Goal: Task Accomplishment & Management: Use online tool/utility

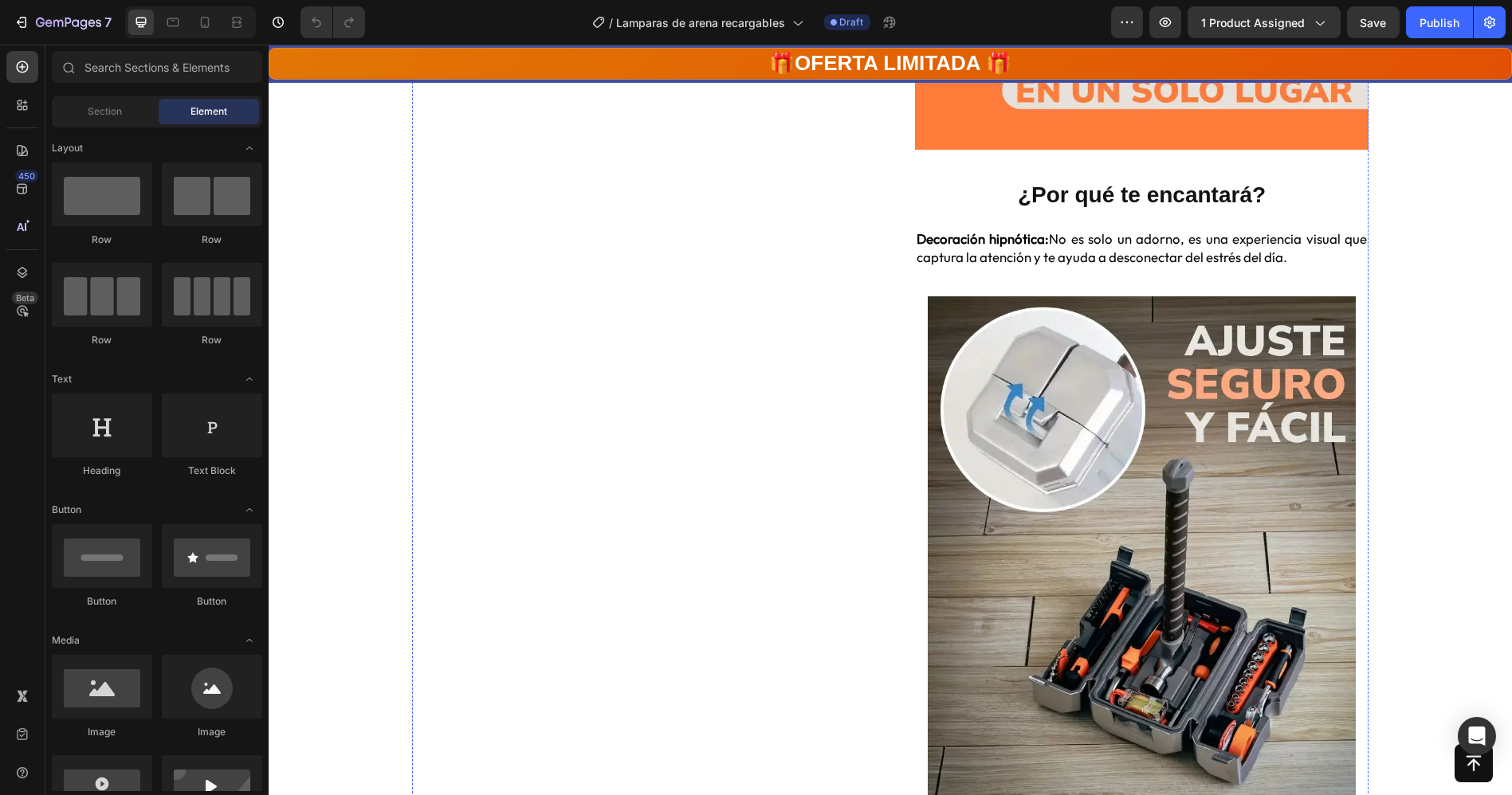
scroll to position [2120, 0]
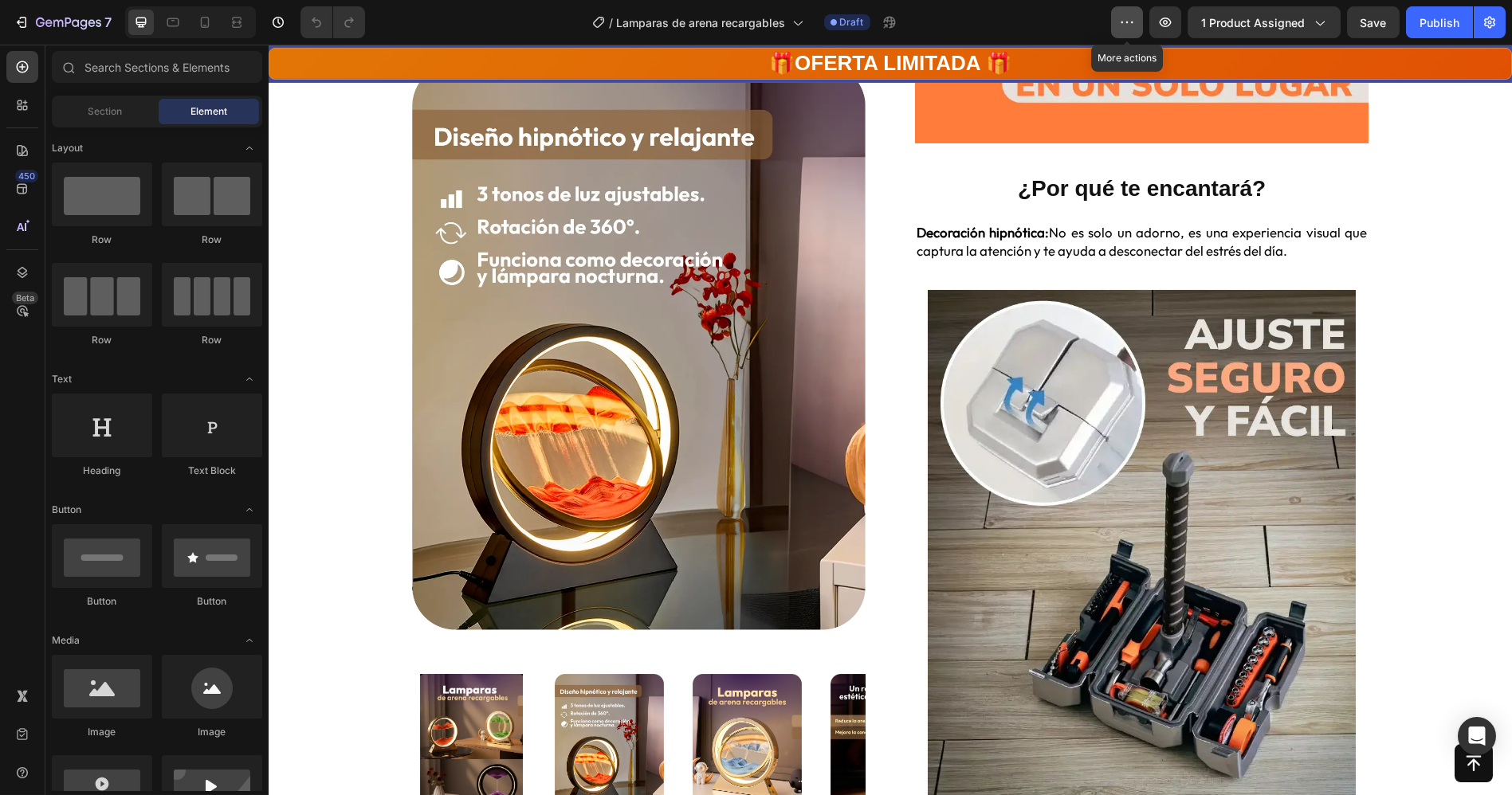
click at [1132, 8] on button "button" at bounding box center [1127, 23] width 32 height 32
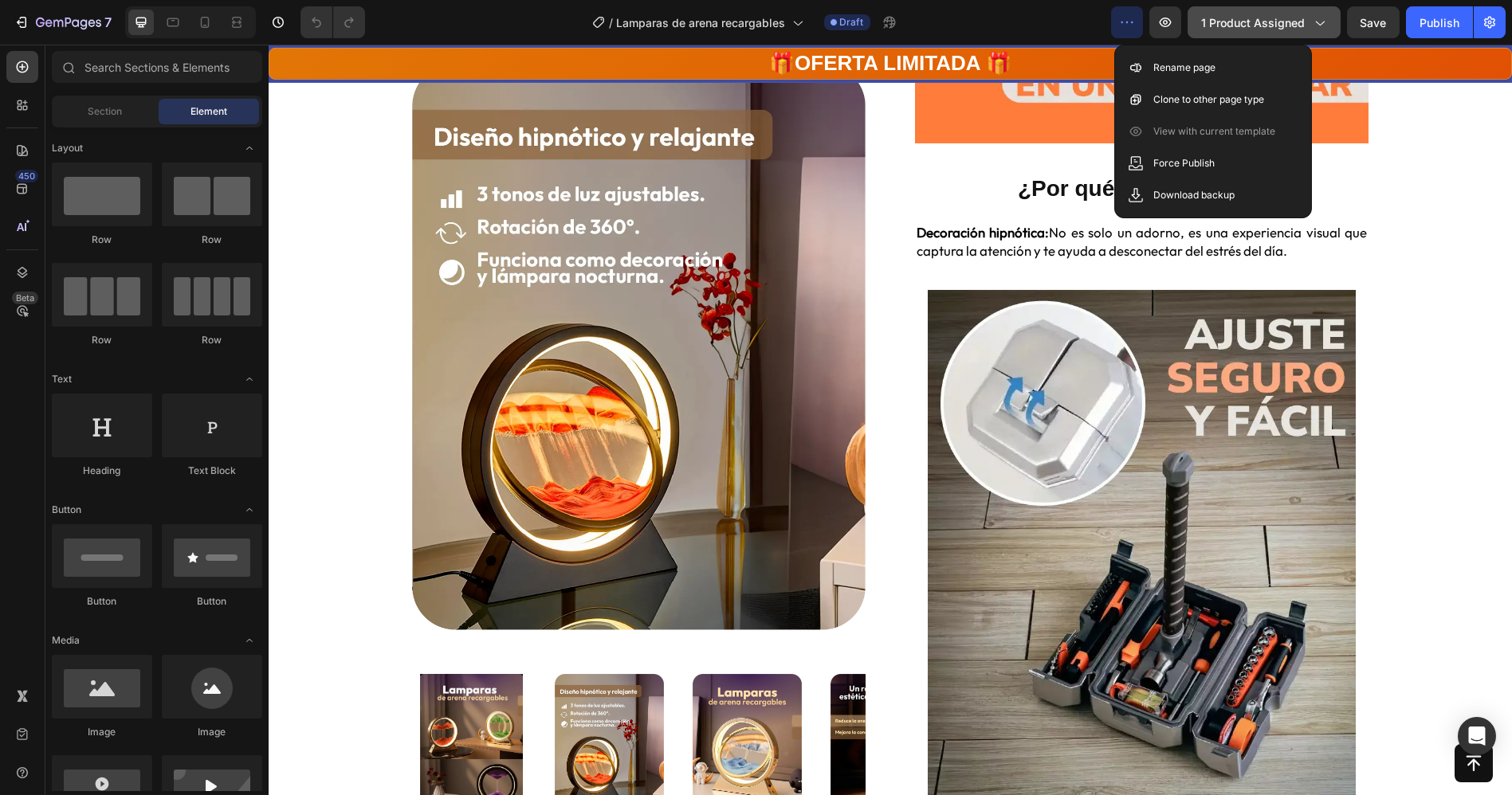
click at [1307, 21] on div "1 product assigned" at bounding box center [1264, 23] width 126 height 17
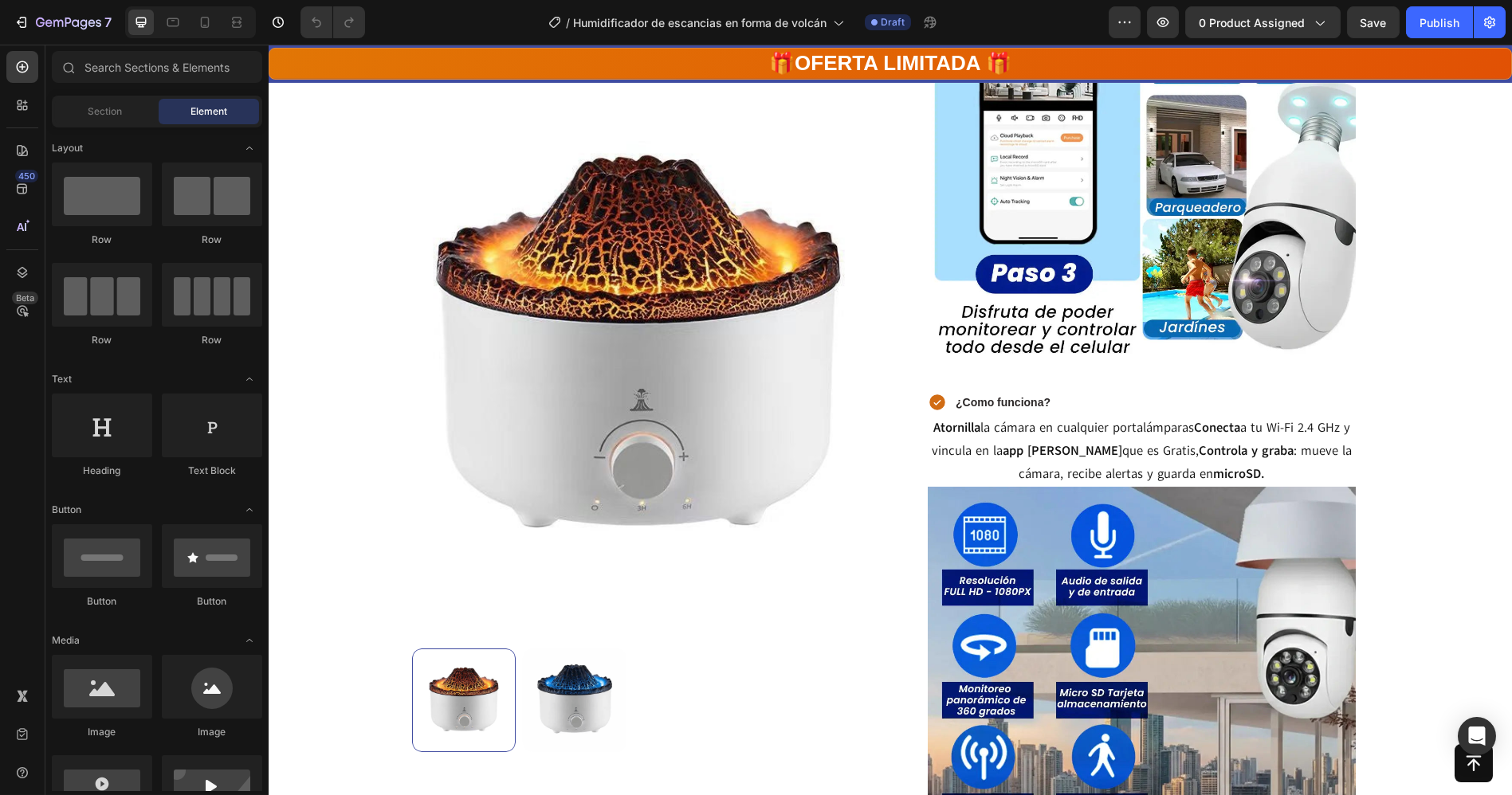
scroll to position [1963, 0]
